Goal: Transaction & Acquisition: Book appointment/travel/reservation

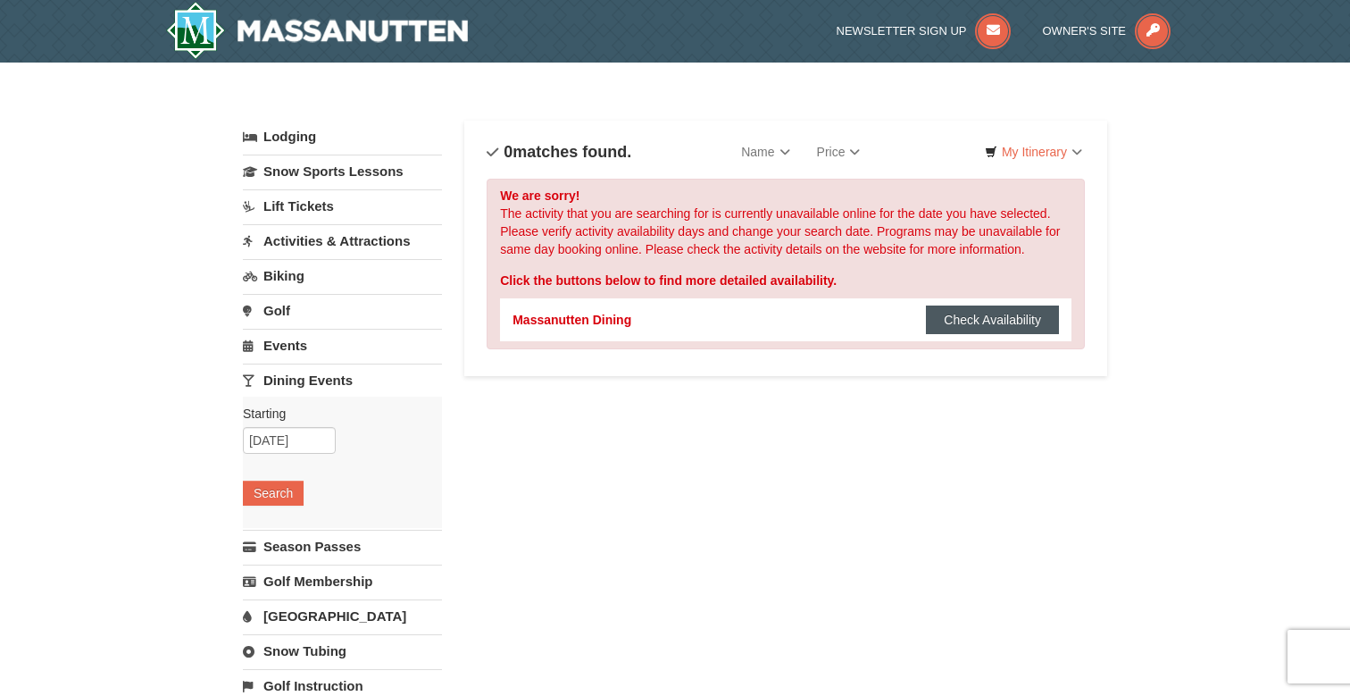
click at [1026, 315] on button "Check Availability" at bounding box center [992, 319] width 133 height 29
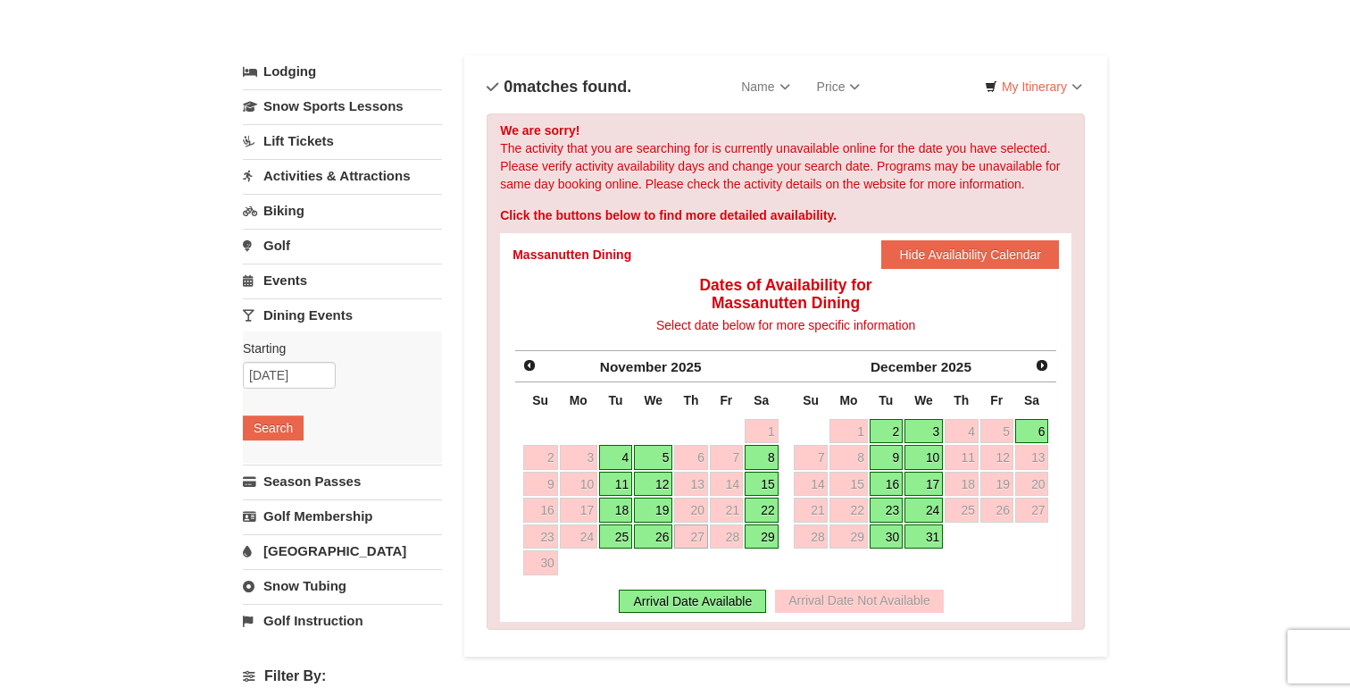
scroll to position [64, 0]
click at [415, 292] on link "Events" at bounding box center [342, 280] width 199 height 33
click at [284, 393] on button "Search" at bounding box center [273, 393] width 61 height 25
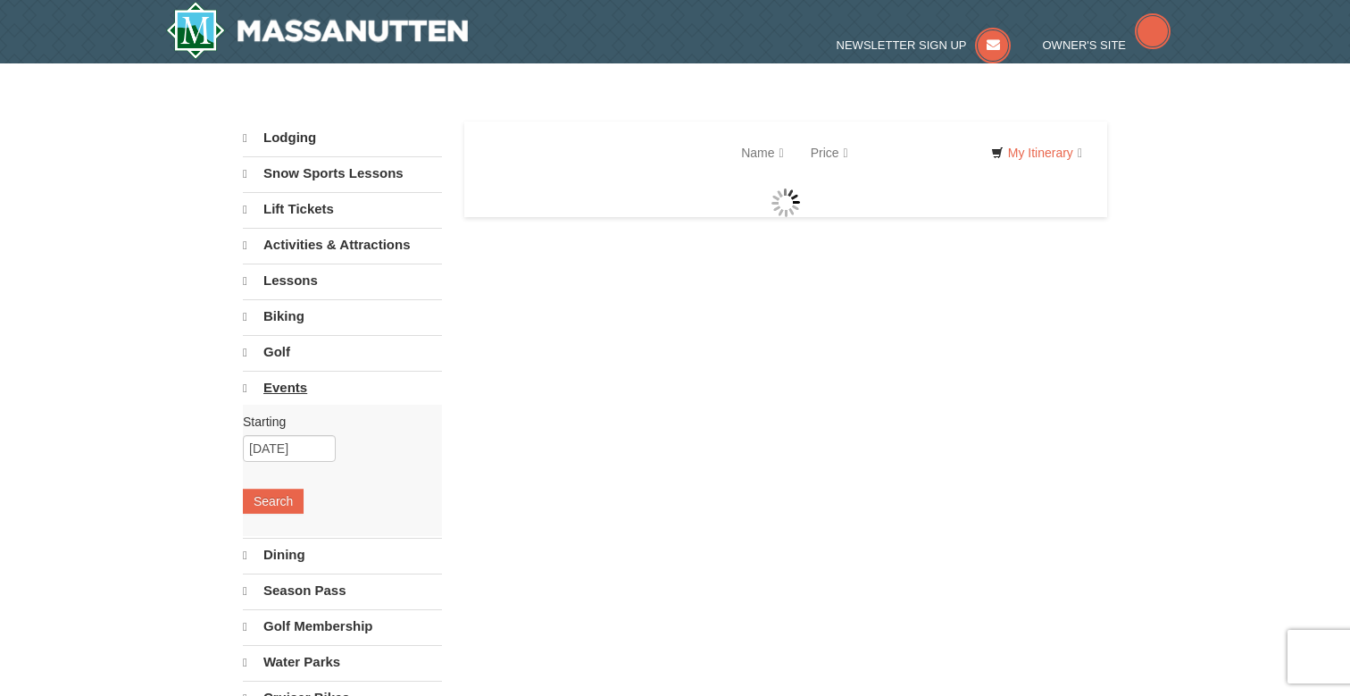
select select "10"
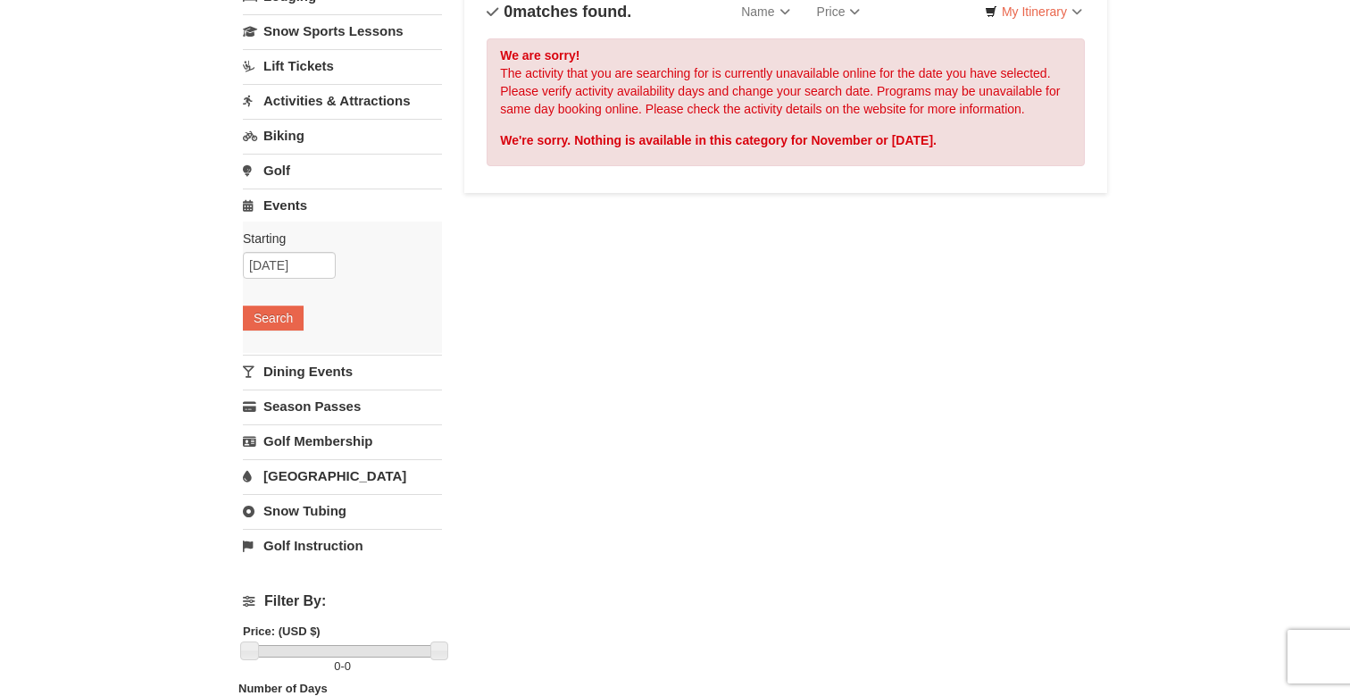
scroll to position [142, 0]
click at [311, 171] on link "Golf" at bounding box center [342, 168] width 199 height 33
click at [276, 285] on button "Search" at bounding box center [273, 281] width 61 height 25
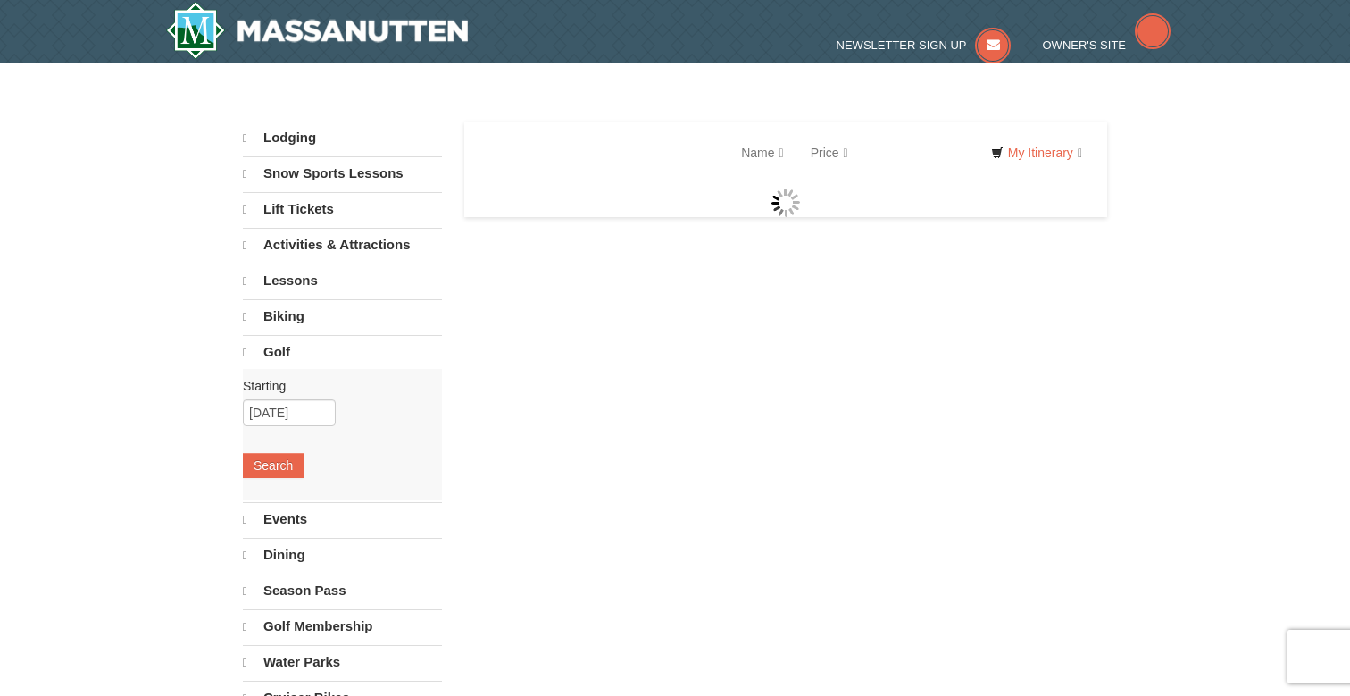
select select "10"
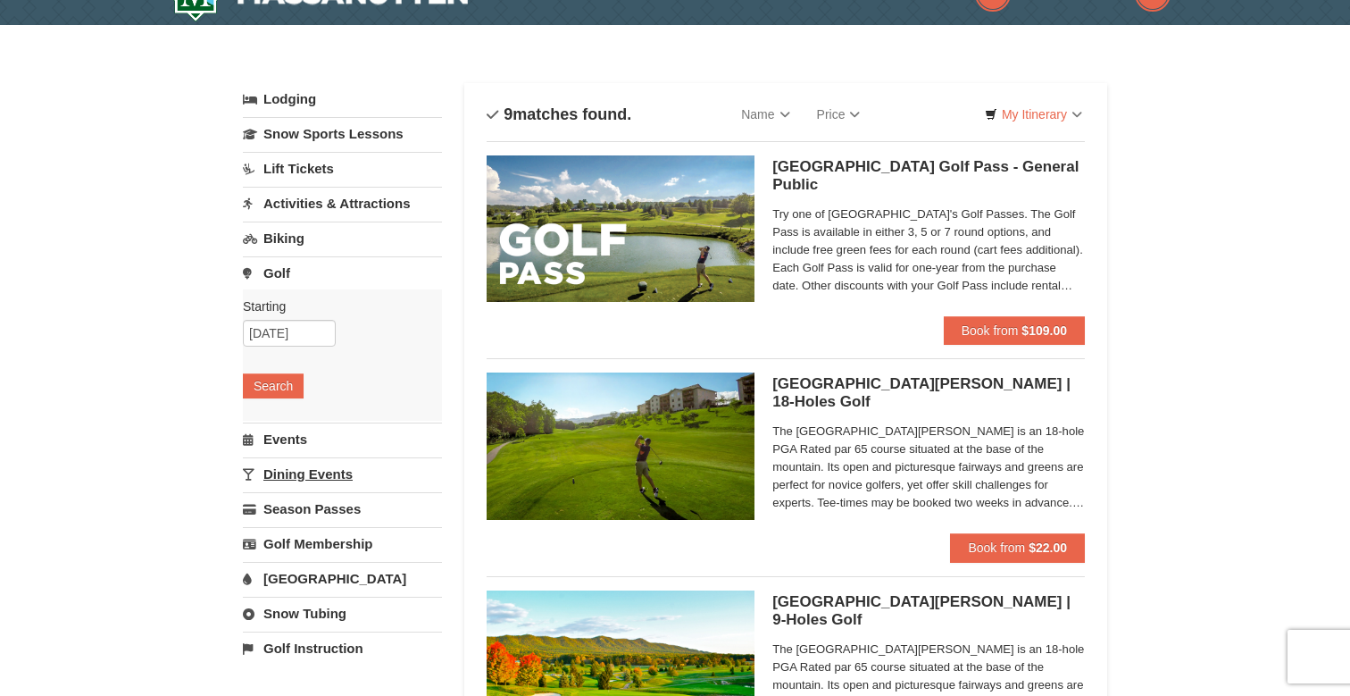
scroll to position [92, 0]
